Goal: Task Accomplishment & Management: Manage account settings

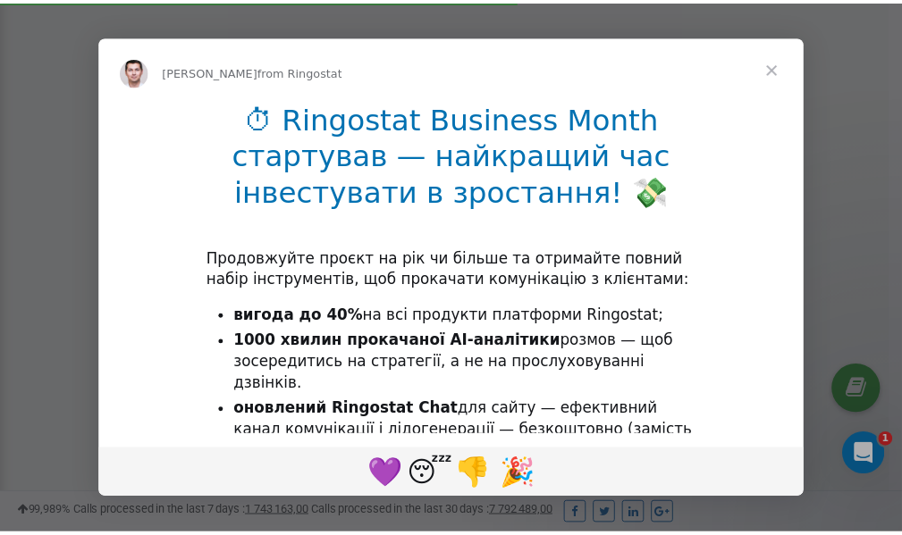
scroll to position [537, 0]
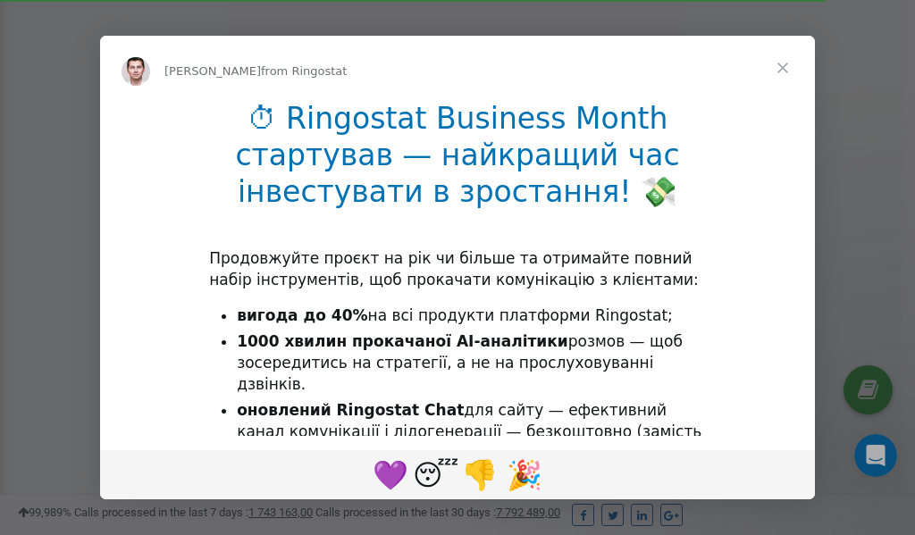
click at [782, 67] on span "Close" at bounding box center [783, 68] width 64 height 64
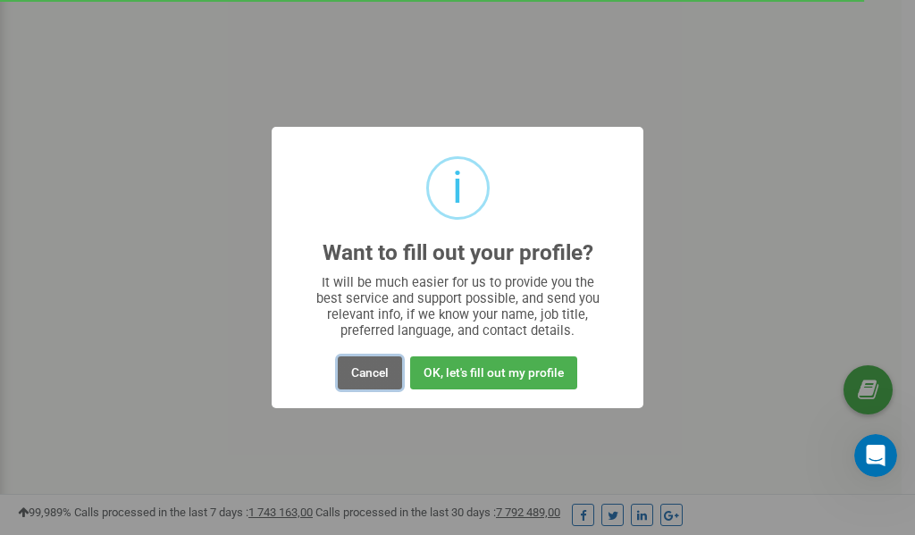
click at [373, 377] on button "Cancel" at bounding box center [370, 372] width 64 height 33
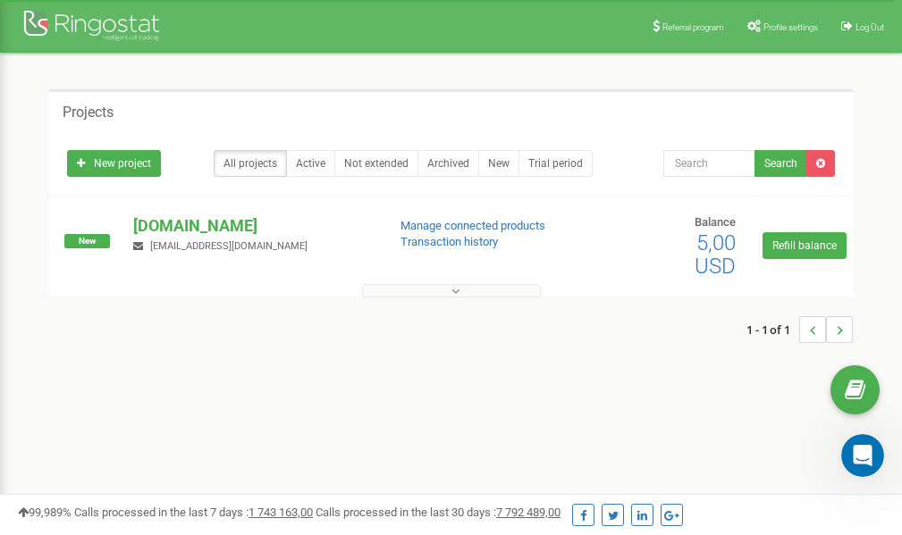
scroll to position [0, 0]
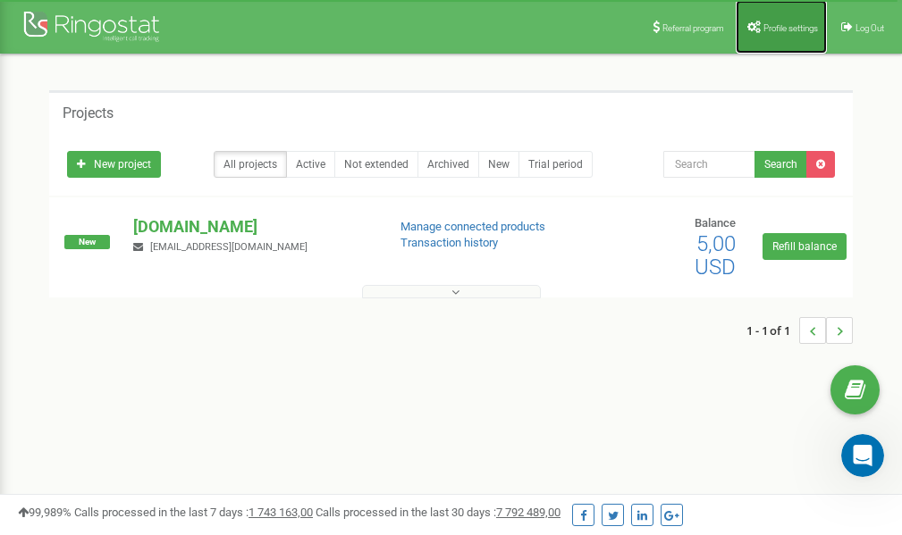
click at [780, 21] on link "Profile settings" at bounding box center [780, 27] width 91 height 54
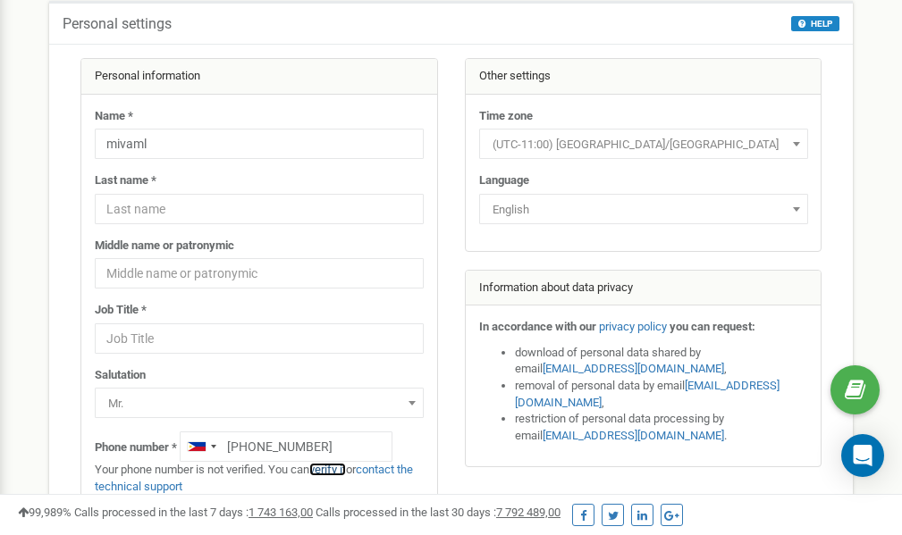
click at [331, 471] on link "verify it" at bounding box center [327, 469] width 37 height 13
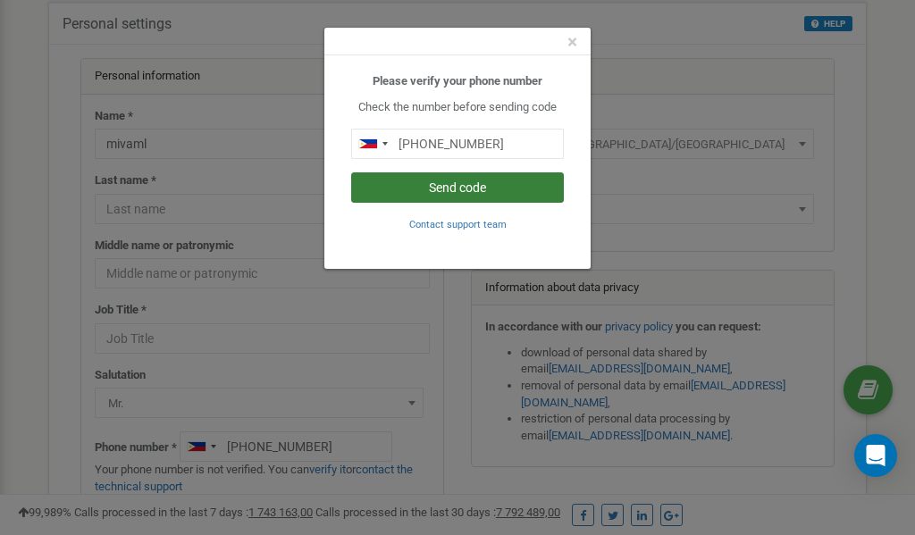
click at [444, 188] on button "Send code" at bounding box center [457, 187] width 213 height 30
